Goal: Find specific page/section: Find specific page/section

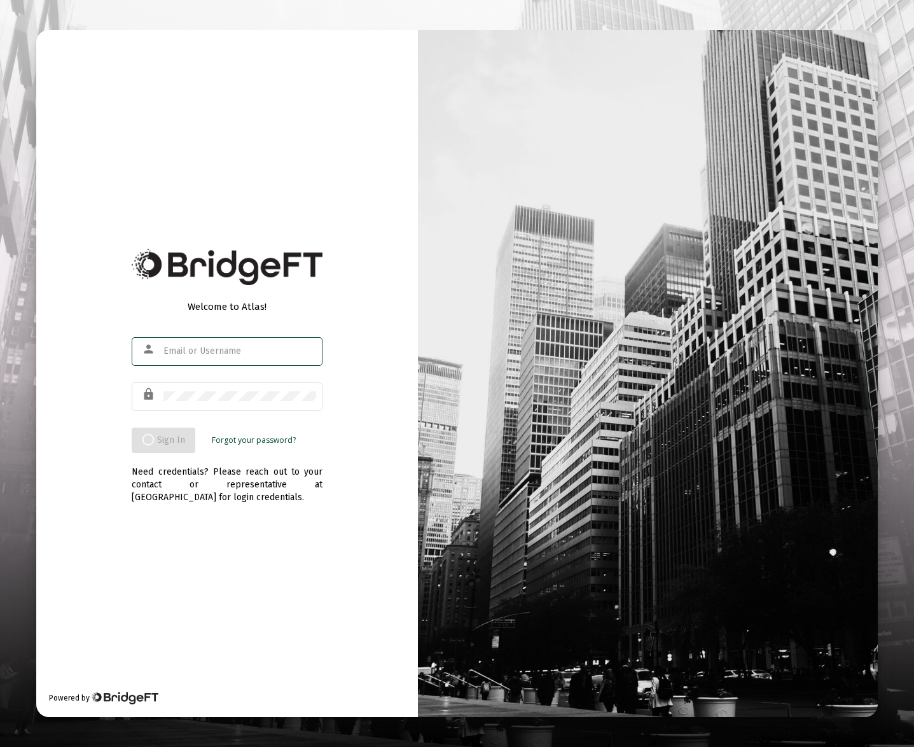
type input "[PERSON_NAME][EMAIL_ADDRESS][DOMAIN_NAME]"
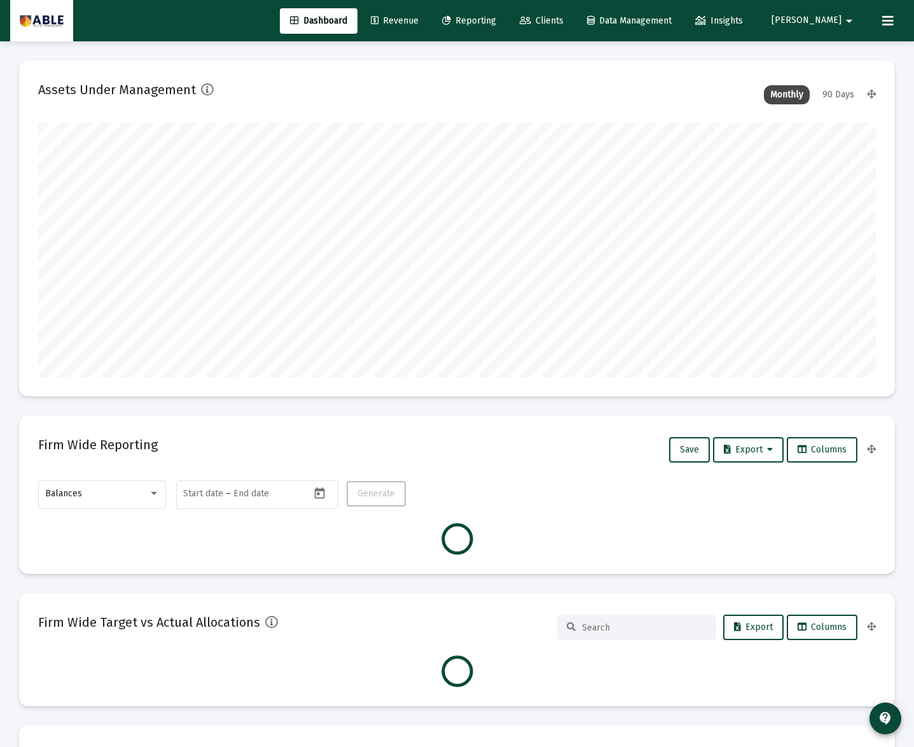
scroll to position [255, 838]
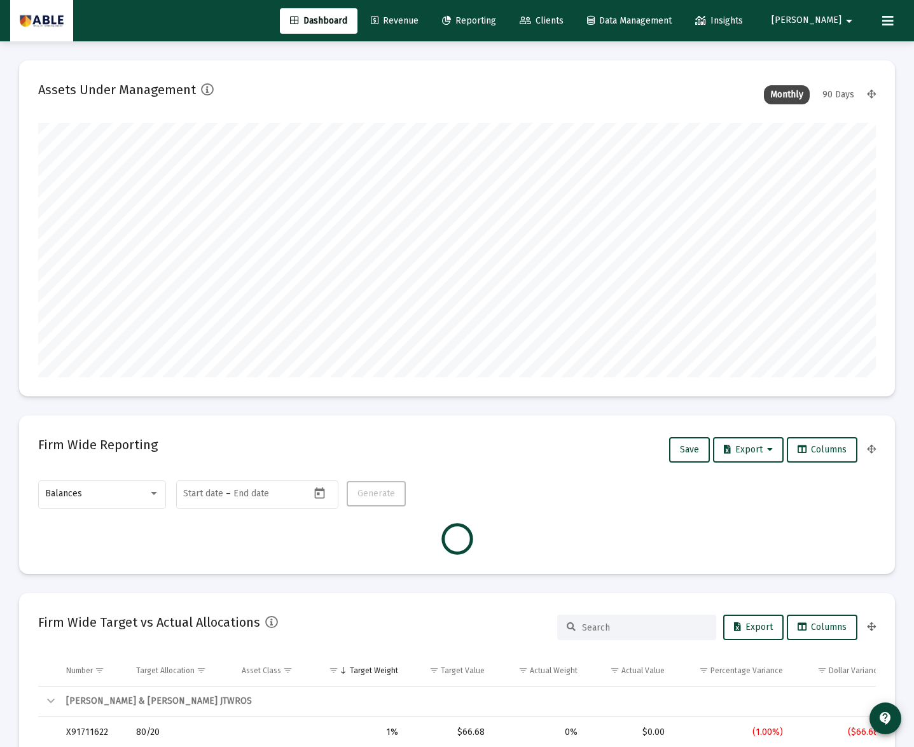
type input "[DATE]"
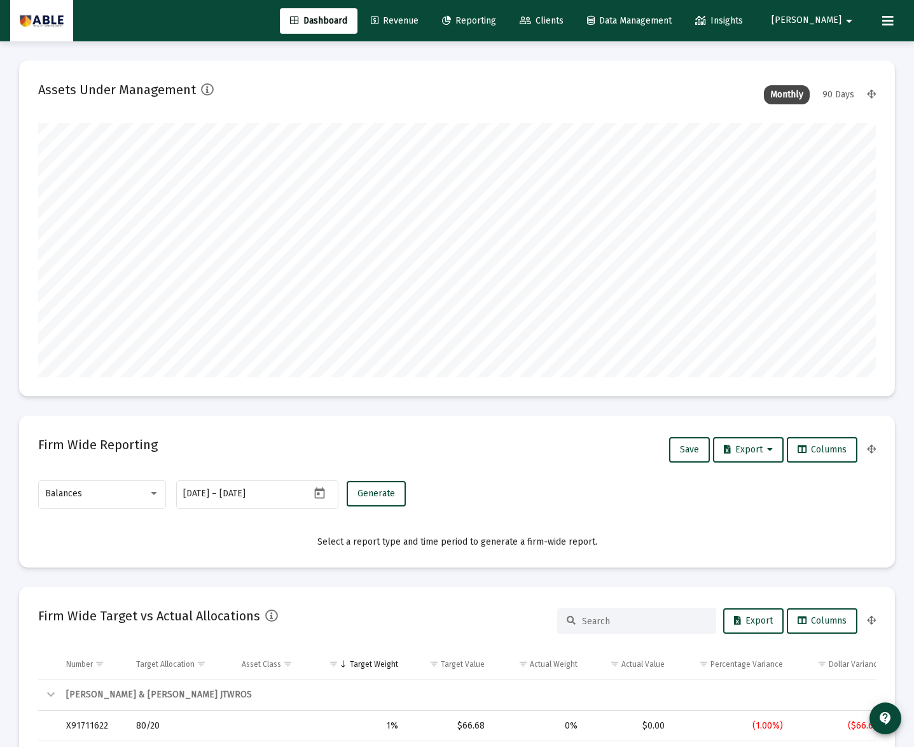
scroll to position [255, 390]
click at [429, 27] on link "Revenue" at bounding box center [395, 20] width 68 height 25
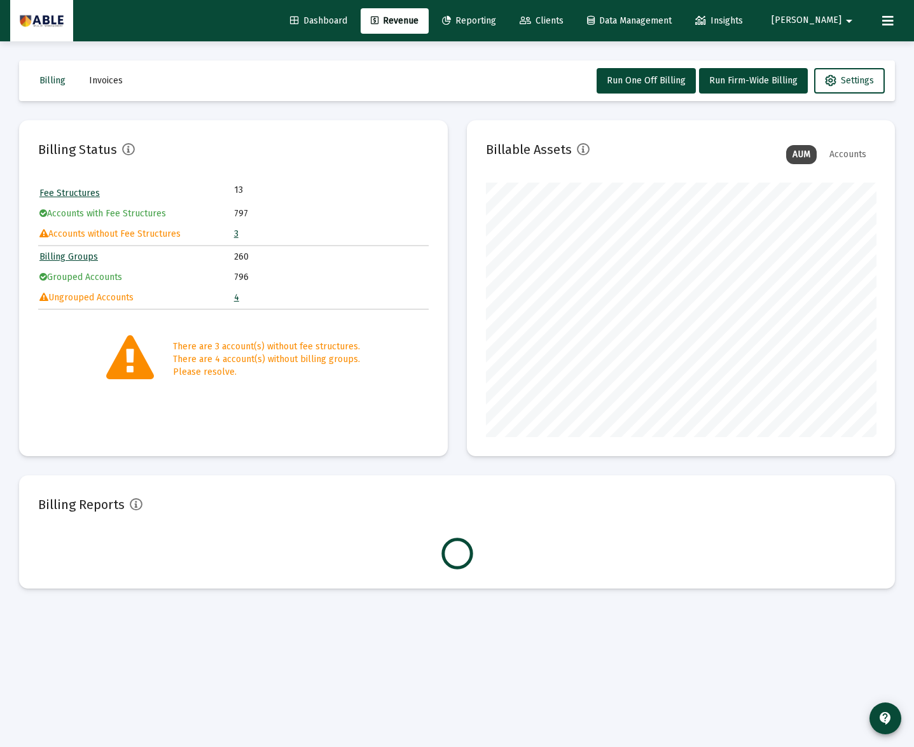
scroll to position [255, 390]
